Goal: Task Accomplishment & Management: Complete application form

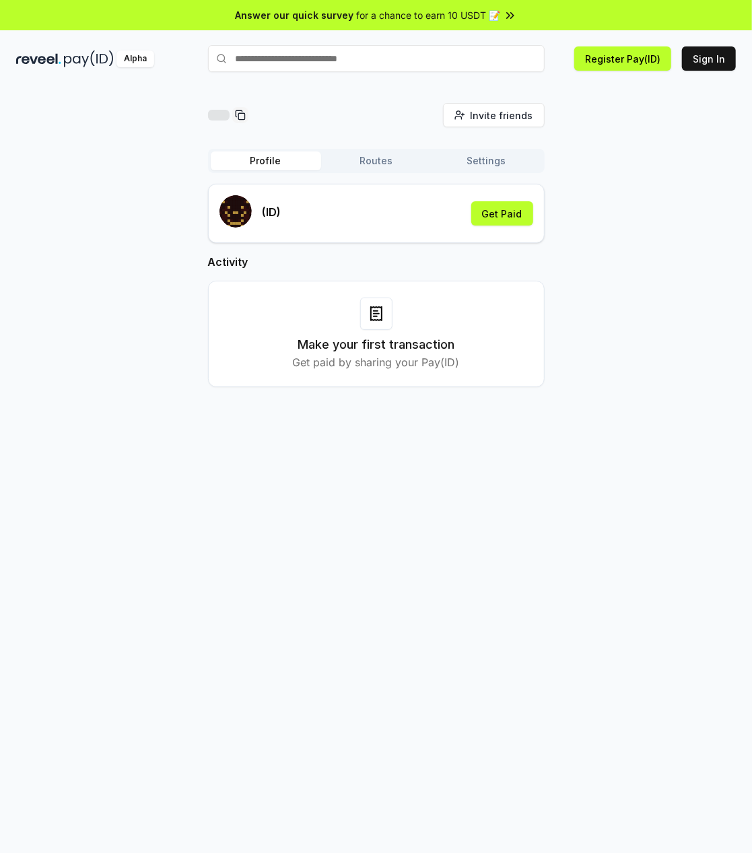
click at [366, 56] on input "text" at bounding box center [376, 58] width 336 height 27
click at [247, 213] on rect "submit" at bounding box center [247, 212] width 3 height 3
click at [347, 58] on input "text" at bounding box center [376, 58] width 336 height 27
click at [347, 59] on input "text" at bounding box center [376, 58] width 336 height 27
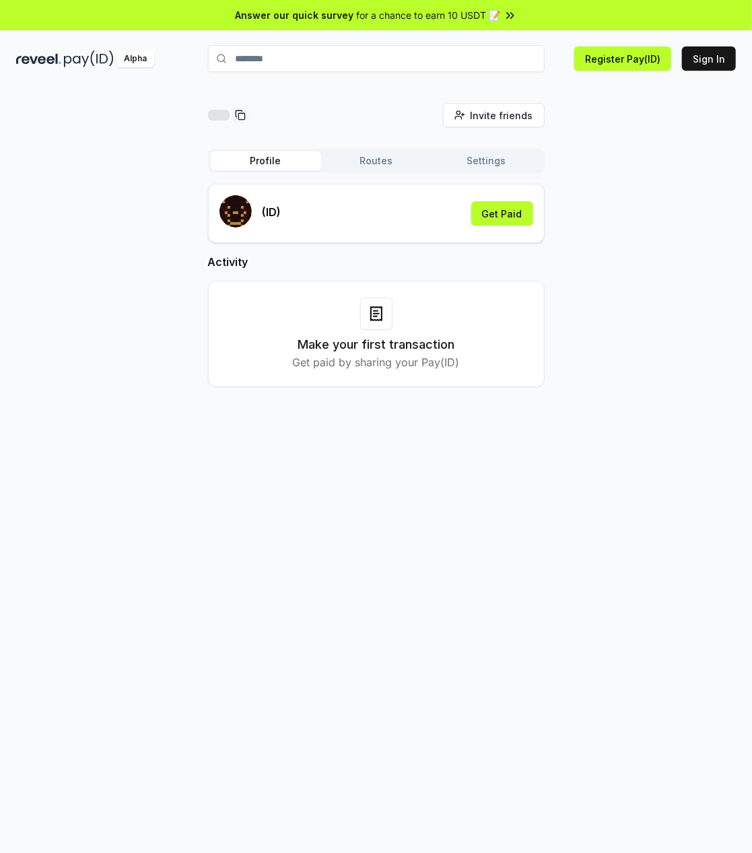
type input "********"
click at [228, 94] on button "zhuhuang Register" at bounding box center [376, 85] width 336 height 24
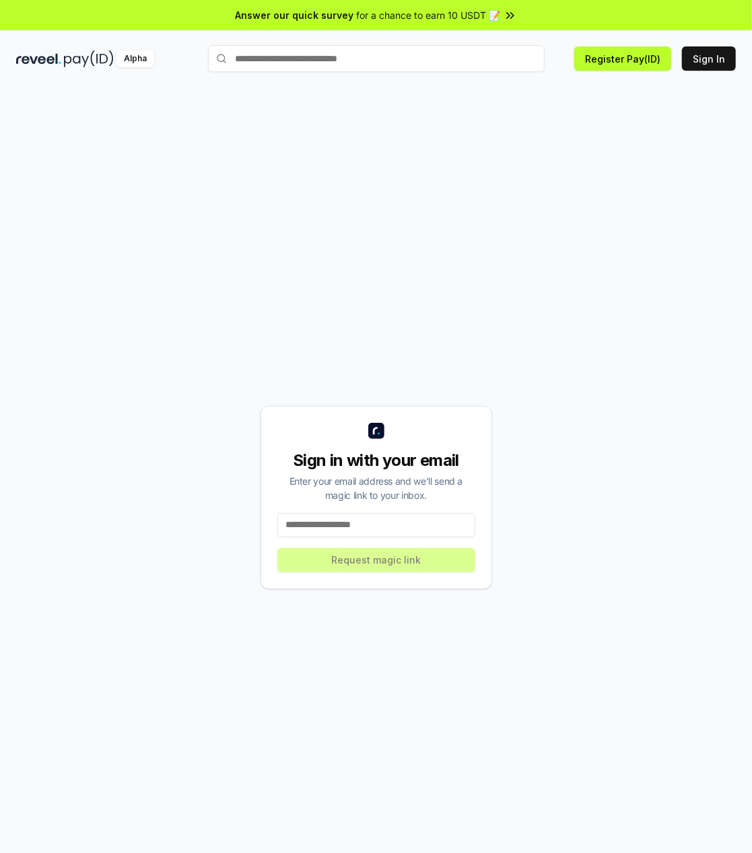
click at [135, 338] on div "Sign in with your email Enter your email address and we’ll send a magic link to…" at bounding box center [375, 497] width 719 height 788
click at [318, 536] on div "Sign in with your email Enter your email address and we’ll send a magic link to…" at bounding box center [375, 497] width 231 height 183
click at [312, 517] on input at bounding box center [376, 525] width 198 height 24
click at [307, 527] on input at bounding box center [376, 525] width 198 height 24
